Goal: Information Seeking & Learning: Learn about a topic

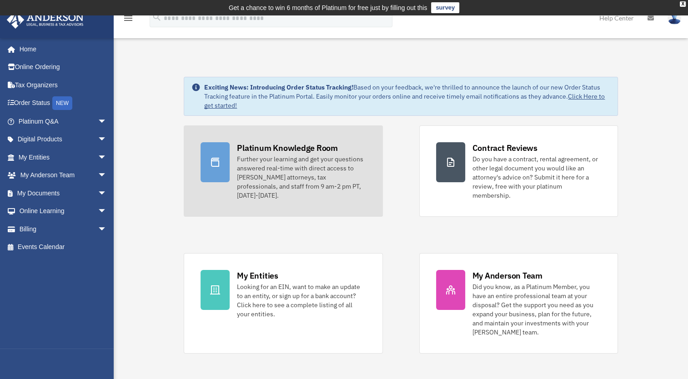
click at [301, 164] on div "Further your learning and get your questions answered real-time with direct acc…" at bounding box center [301, 177] width 129 height 45
click at [225, 161] on div at bounding box center [214, 162] width 29 height 40
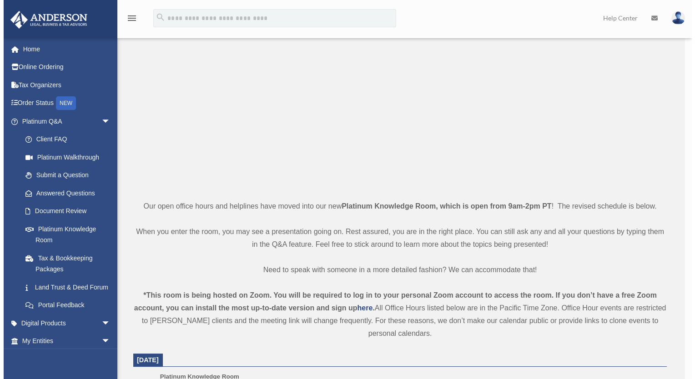
scroll to position [75, 0]
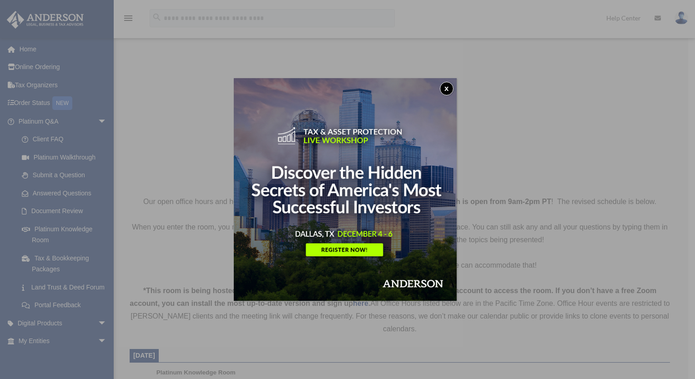
click at [358, 253] on img at bounding box center [345, 189] width 223 height 223
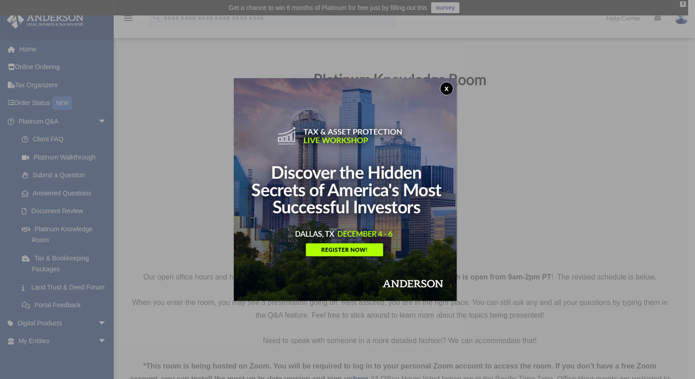
click at [446, 95] on button "x" at bounding box center [447, 89] width 14 height 14
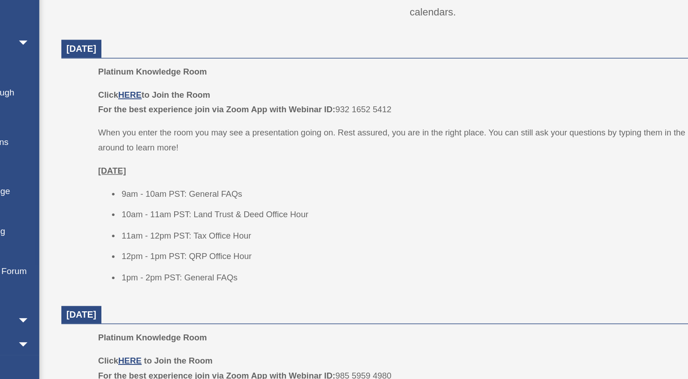
scroll to position [306, 0]
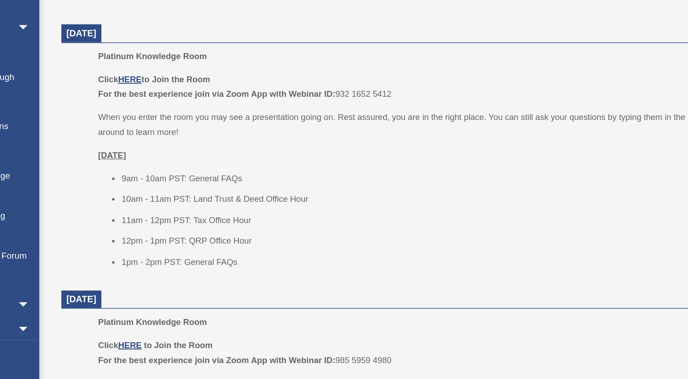
drag, startPoint x: 381, startPoint y: 173, endPoint x: 331, endPoint y: 170, distance: 50.6
click at [331, 170] on p "Click HERE to Join the Room For the best experience join via Zoom App with Webi…" at bounding box center [409, 164] width 507 height 21
copy p "932 1652 5412"
click at [361, 282] on ul "9am - 10am PST: General FAQs 10am - 11am PST: Land Trust & Deed Office Hour 11a…" at bounding box center [409, 262] width 507 height 72
click at [177, 156] on u "HERE" at bounding box center [179, 159] width 17 height 7
